Goal: Information Seeking & Learning: Learn about a topic

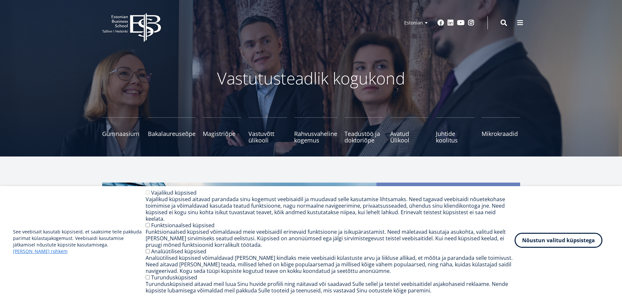
click at [549, 246] on button "Nõustun valitud küpsistega" at bounding box center [559, 240] width 88 height 15
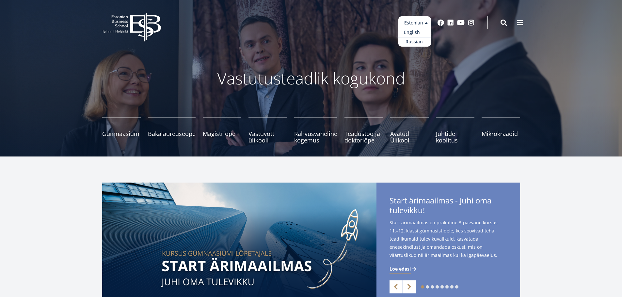
drag, startPoint x: 419, startPoint y: 20, endPoint x: 418, endPoint y: 28, distance: 8.9
click at [419, 21] on ul "Estonian English Russian" at bounding box center [414, 31] width 33 height 30
click at [417, 32] on link "English" at bounding box center [414, 32] width 33 height 9
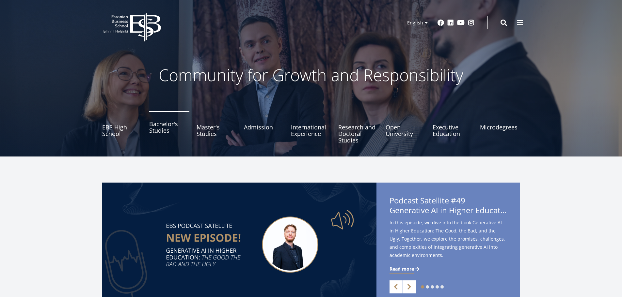
click at [161, 131] on link "Bachelor's Studies" at bounding box center [169, 127] width 40 height 33
click at [396, 132] on link "Open University" at bounding box center [406, 127] width 40 height 33
click at [165, 129] on link "Bachelor's Studies" at bounding box center [169, 127] width 40 height 33
click at [394, 128] on link "Open University" at bounding box center [406, 127] width 40 height 33
click at [454, 123] on link "Executive Education" at bounding box center [453, 127] width 40 height 33
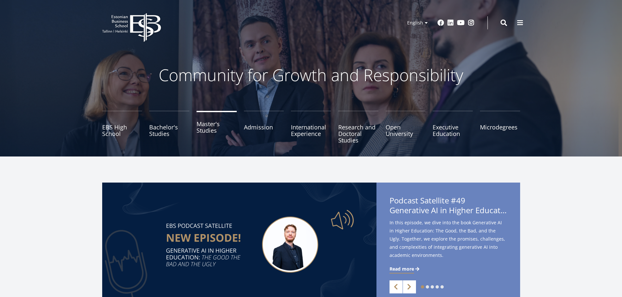
drag, startPoint x: 199, startPoint y: 137, endPoint x: 206, endPoint y: 132, distance: 8.3
click at [199, 137] on link "Master's Studies" at bounding box center [217, 127] width 40 height 33
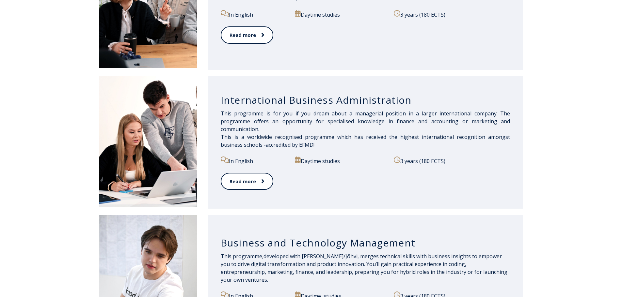
scroll to position [261, 0]
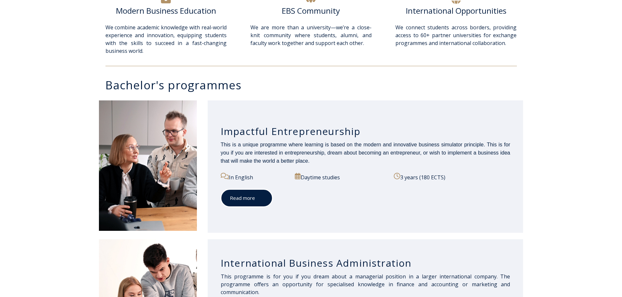
click at [257, 198] on span at bounding box center [259, 198] width 8 height 7
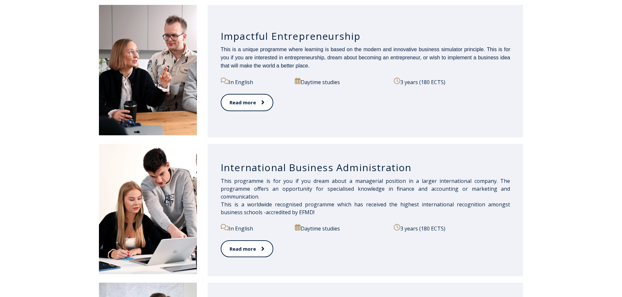
scroll to position [392, 0]
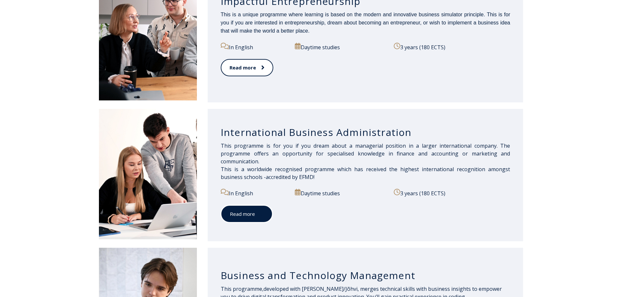
click at [262, 215] on icon at bounding box center [262, 214] width 3 height 4
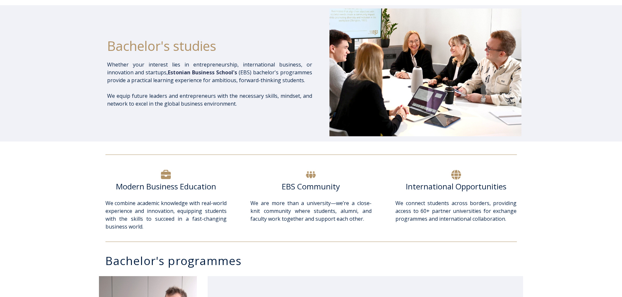
scroll to position [0, 0]
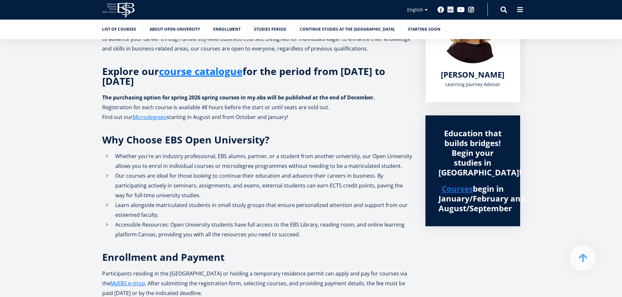
scroll to position [131, 0]
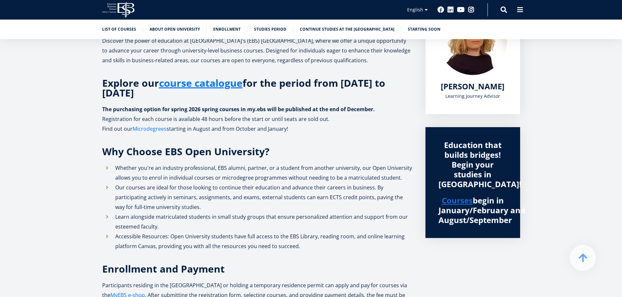
click at [144, 130] on link "Microdegrees" at bounding box center [150, 129] width 34 height 10
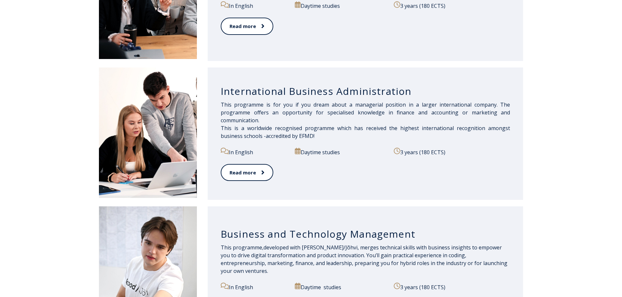
scroll to position [490, 0]
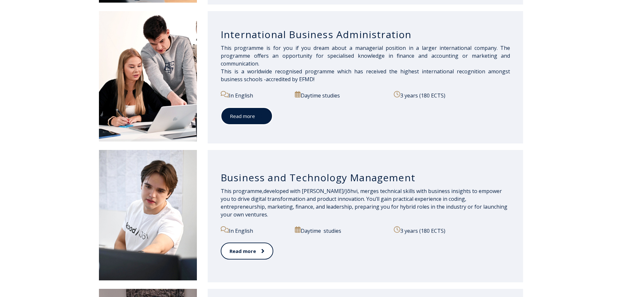
click at [255, 111] on link "Read more" at bounding box center [247, 116] width 52 height 18
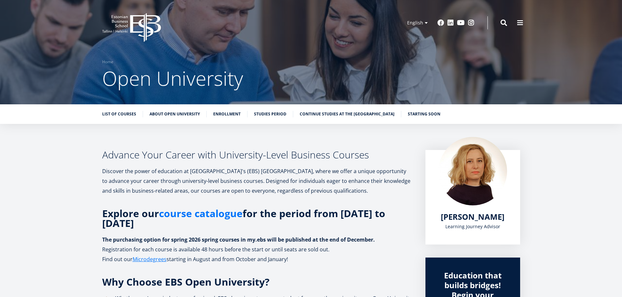
click at [222, 210] on link "course catalogue" at bounding box center [201, 214] width 84 height 10
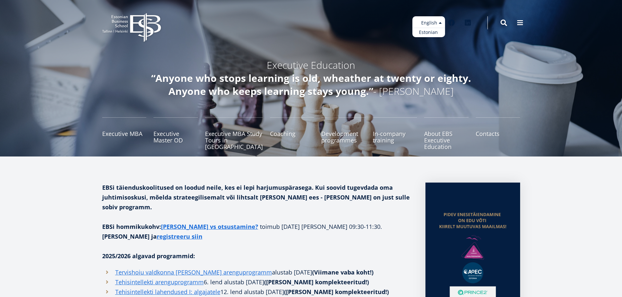
click at [436, 24] on ul "Estonian English" at bounding box center [428, 26] width 33 height 21
click at [313, 251] on p "2025/2026 algavad programmid:" at bounding box center [257, 256] width 310 height 10
click at [117, 131] on link "Executive MBA" at bounding box center [124, 134] width 44 height 33
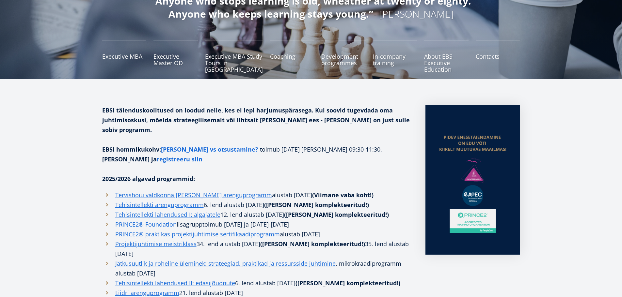
scroll to position [33, 0]
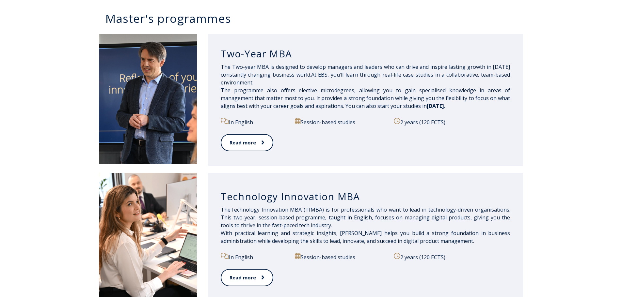
scroll to position [327, 0]
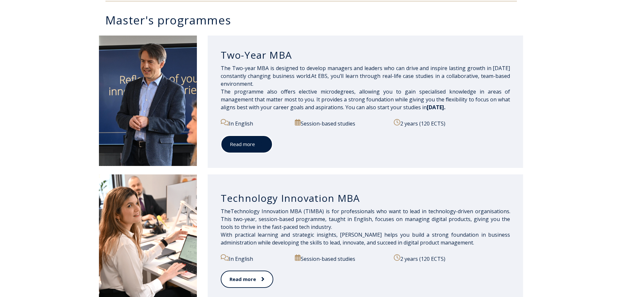
click at [260, 142] on icon at bounding box center [261, 144] width 3 height 7
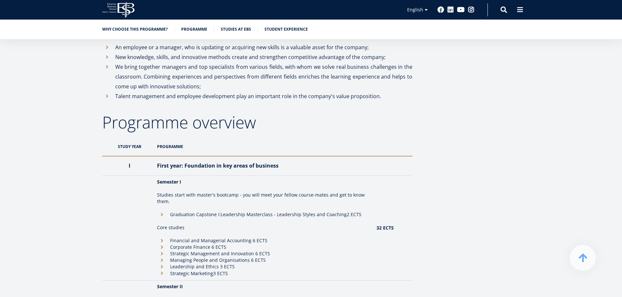
scroll to position [490, 0]
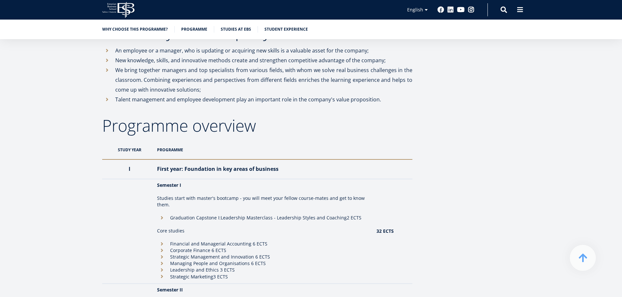
click at [172, 150] on th "Programme" at bounding box center [263, 149] width 219 height 19
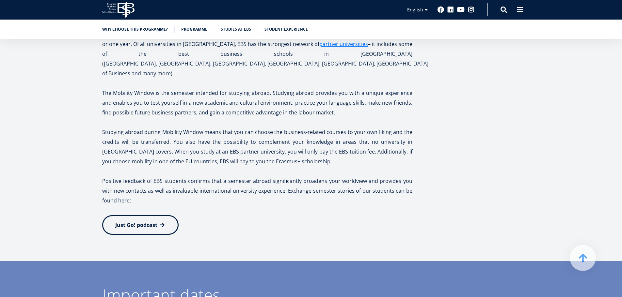
scroll to position [1306, 0]
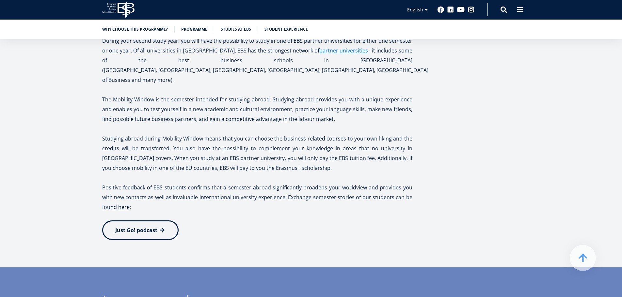
click at [149, 221] on link "Just Go! podcast" at bounding box center [140, 231] width 76 height 20
click at [134, 227] on span "Just Go! podcast" at bounding box center [136, 230] width 42 height 7
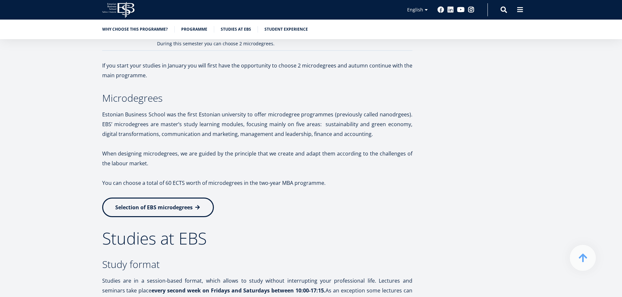
scroll to position [947, 0]
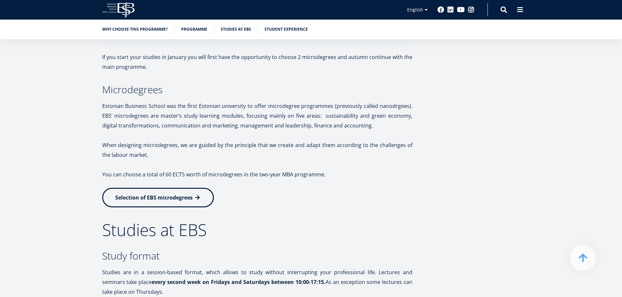
click at [202, 200] on link "Selection of EBS microdegrees" at bounding box center [158, 198] width 112 height 20
